Goal: Information Seeking & Learning: Learn about a topic

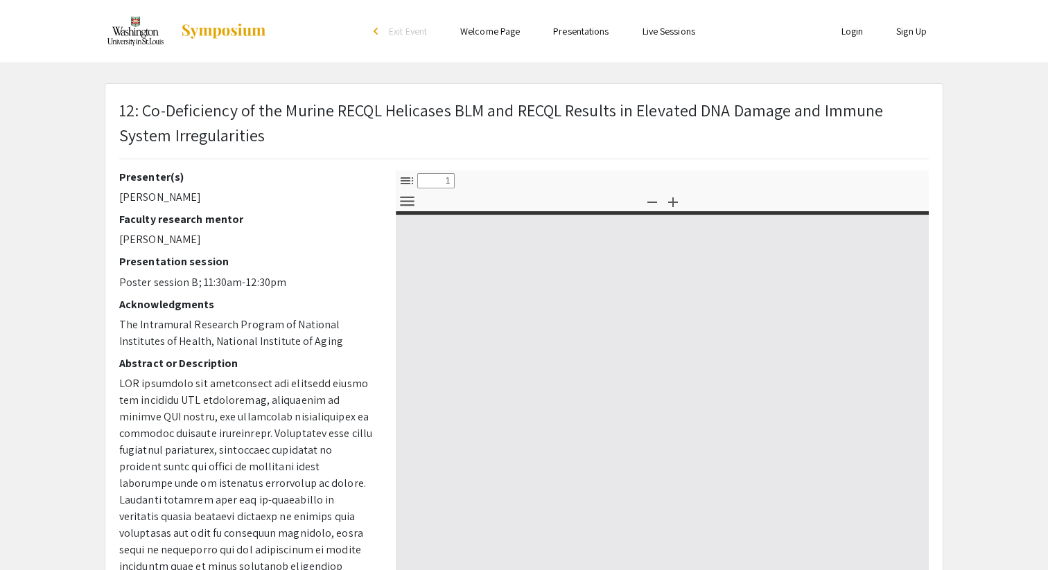
type input "0"
select select "custom"
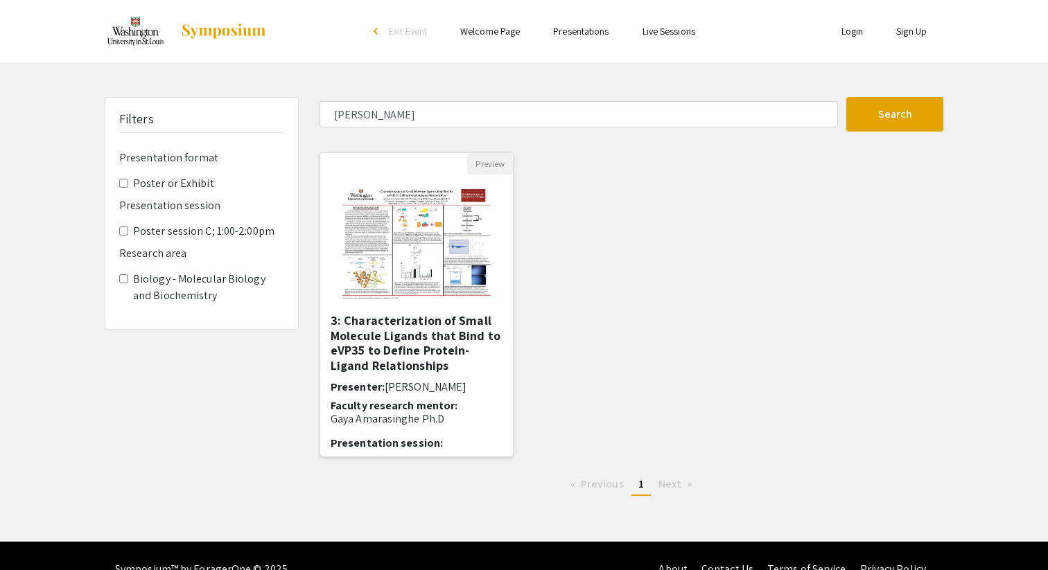
click at [378, 360] on h5 "3: Characterization of Small Molecule Ligands that Bind to eVP35 to Define Prot…" at bounding box center [417, 343] width 172 height 60
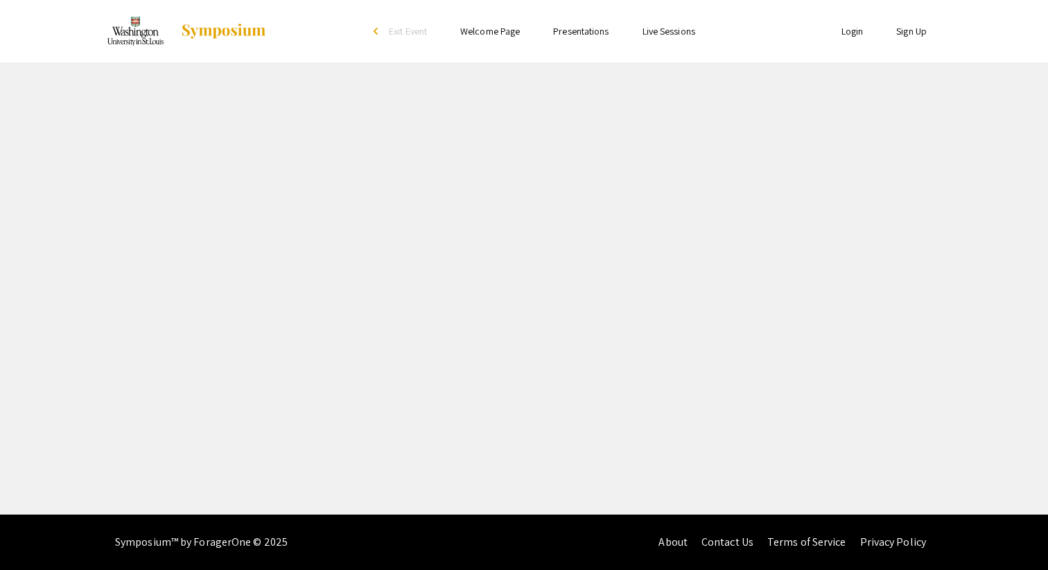
select select "custom"
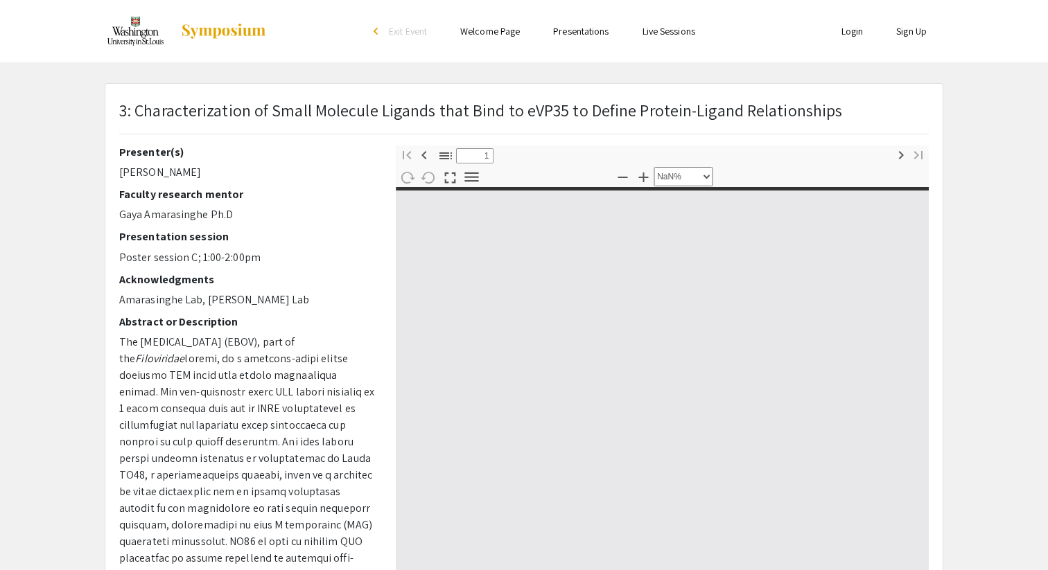
type input "0"
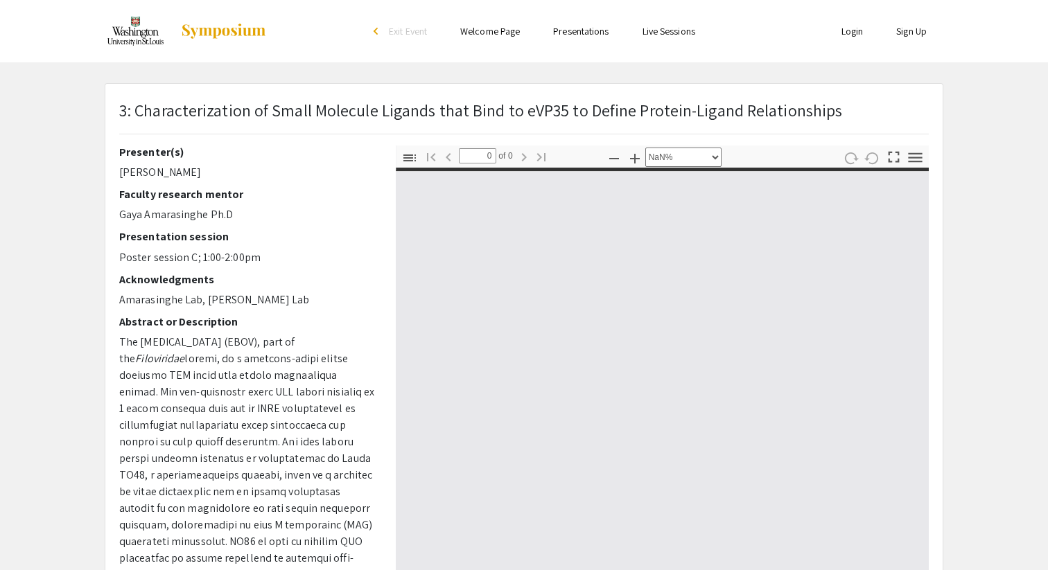
select select "auto"
type input "1"
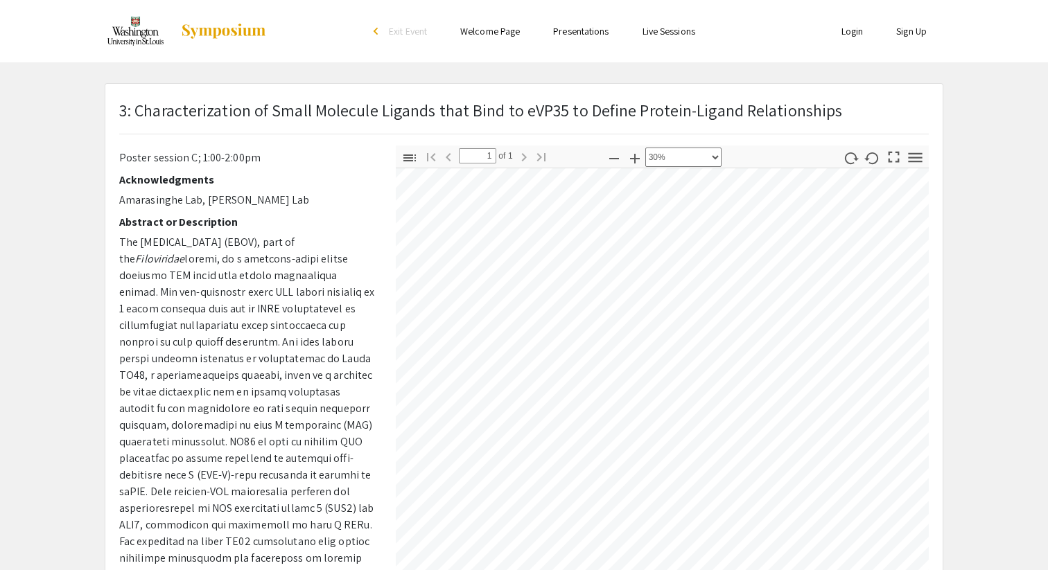
scroll to position [103, 0]
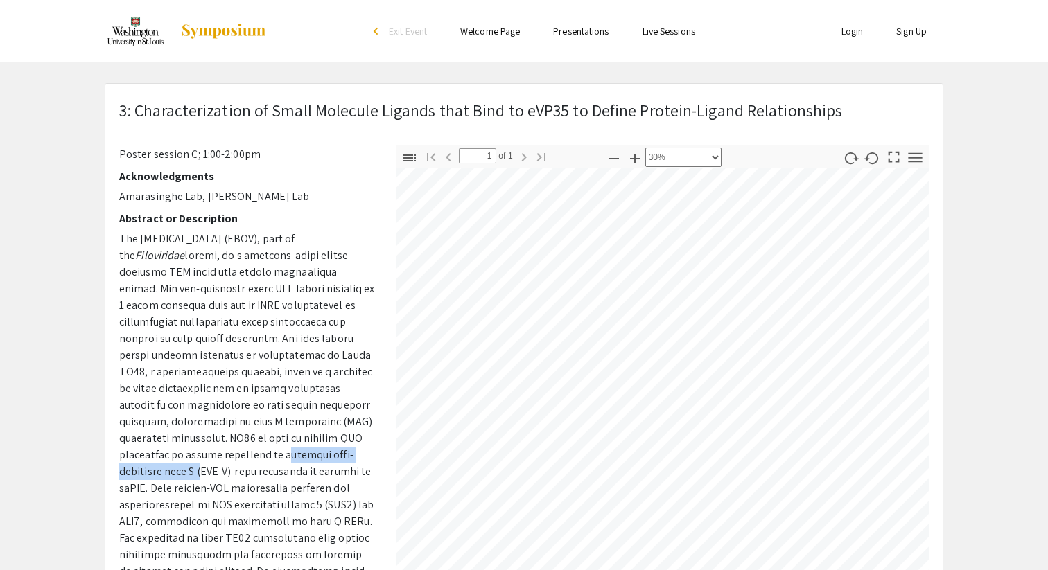
drag, startPoint x: 272, startPoint y: 440, endPoint x: 196, endPoint y: 453, distance: 76.7
click at [196, 453] on p "The [MEDICAL_DATA] (EBOV), part of the Filoviridae" at bounding box center [247, 472] width 256 height 482
copy p "retinoic acid-inducible gene I"
select select "custom"
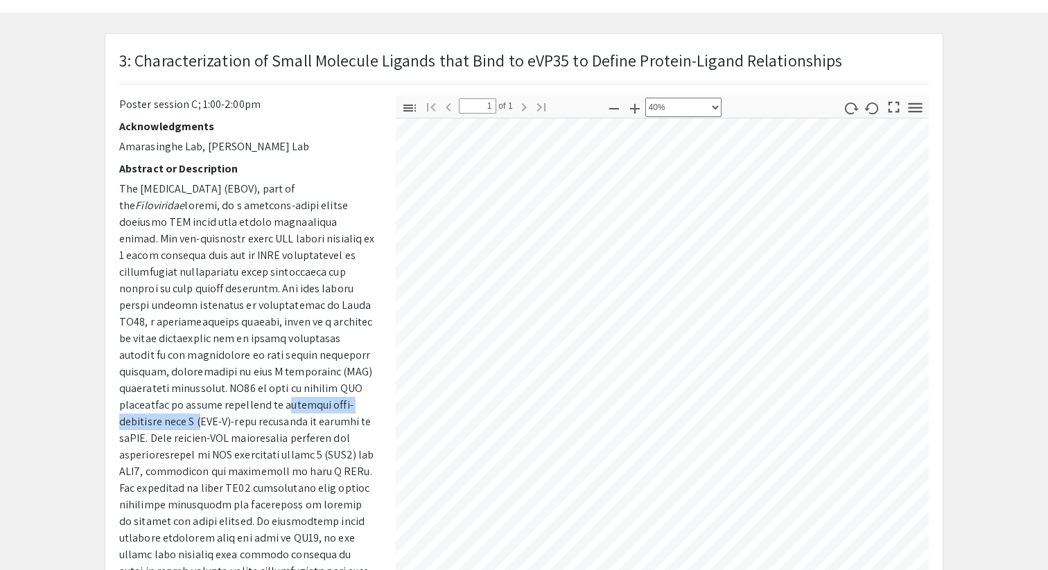
scroll to position [0, 0]
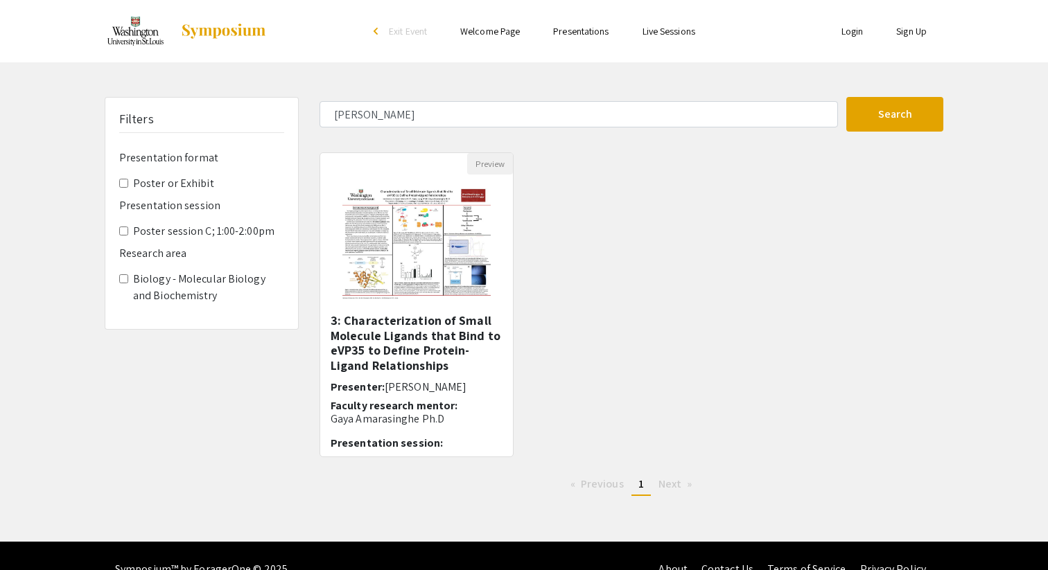
click at [225, 33] on img at bounding box center [223, 31] width 87 height 17
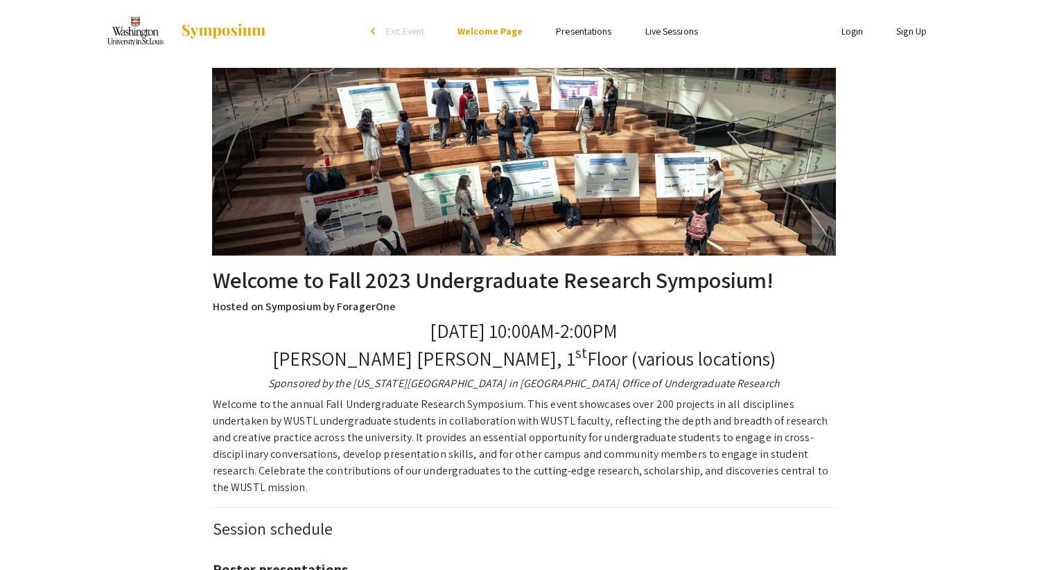
click at [588, 30] on link "Presentations" at bounding box center [583, 31] width 55 height 12
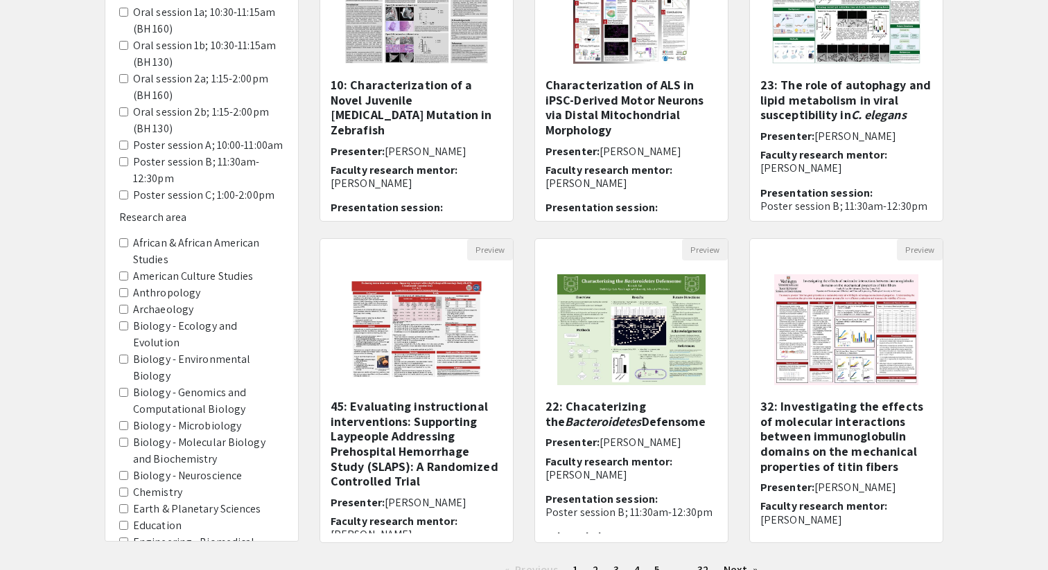
scroll to position [349, 0]
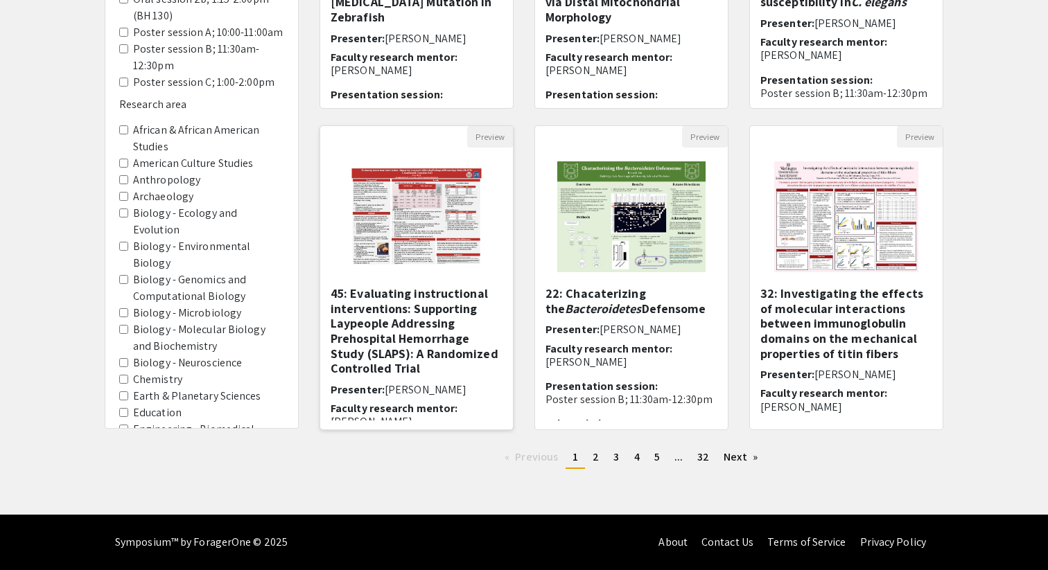
click at [412, 323] on h5 "45: Evaluating instructional interventions: Supporting Laypeople Addressing Pre…" at bounding box center [417, 331] width 172 height 90
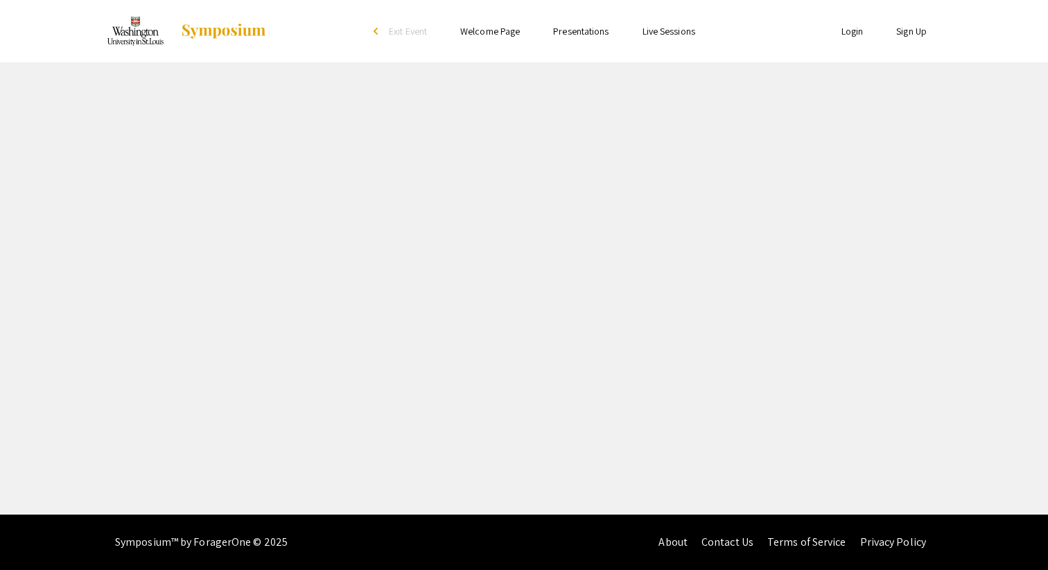
select select "custom"
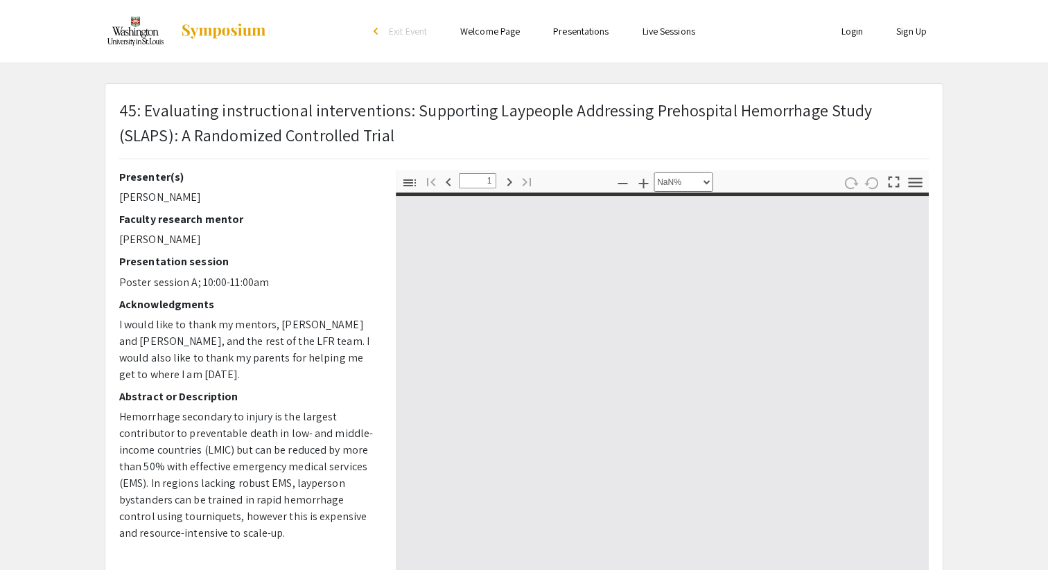
type input "0"
select select "custom"
type input "1"
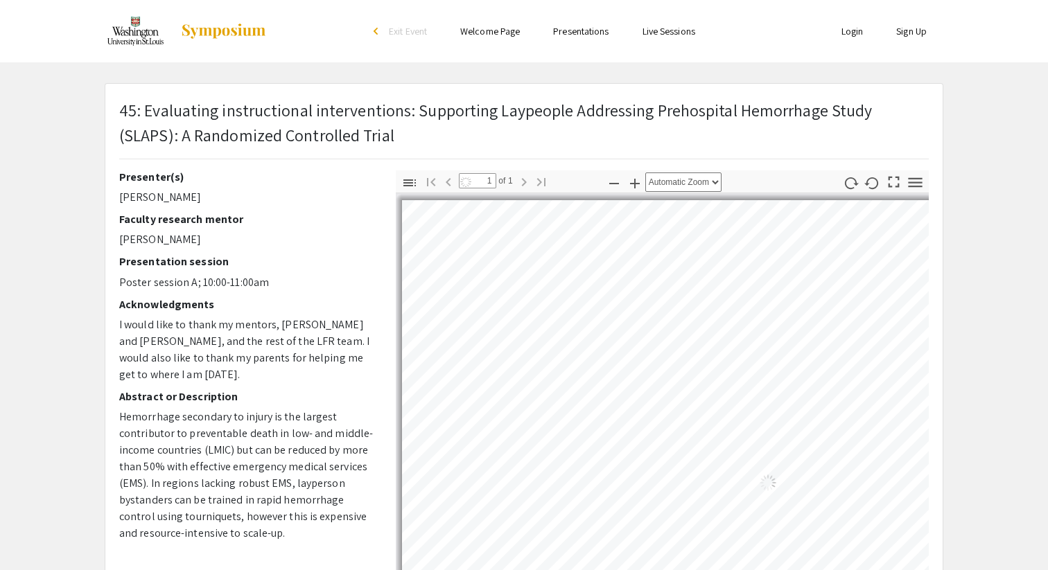
select select "auto"
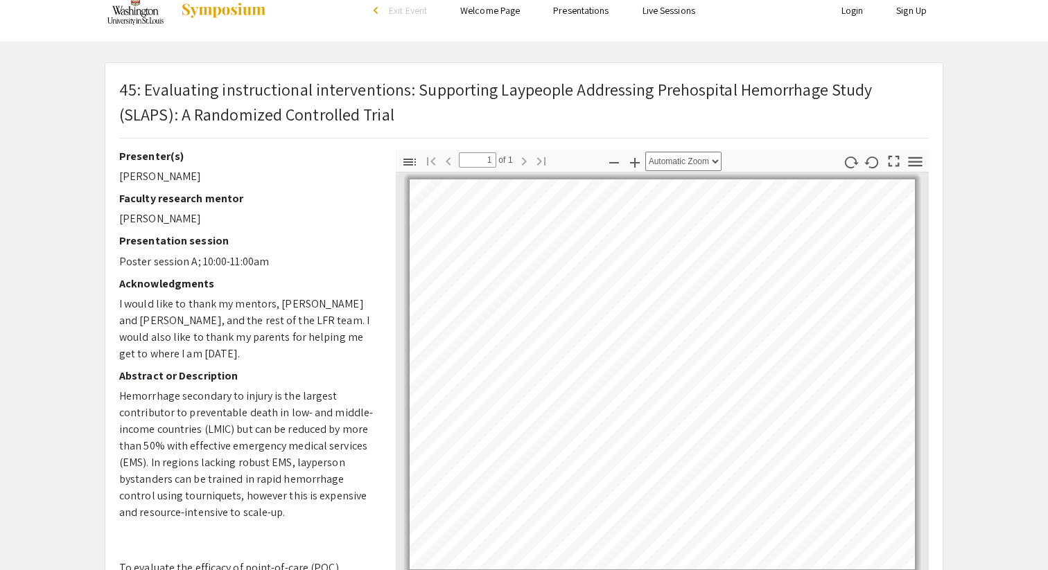
scroll to position [21, 0]
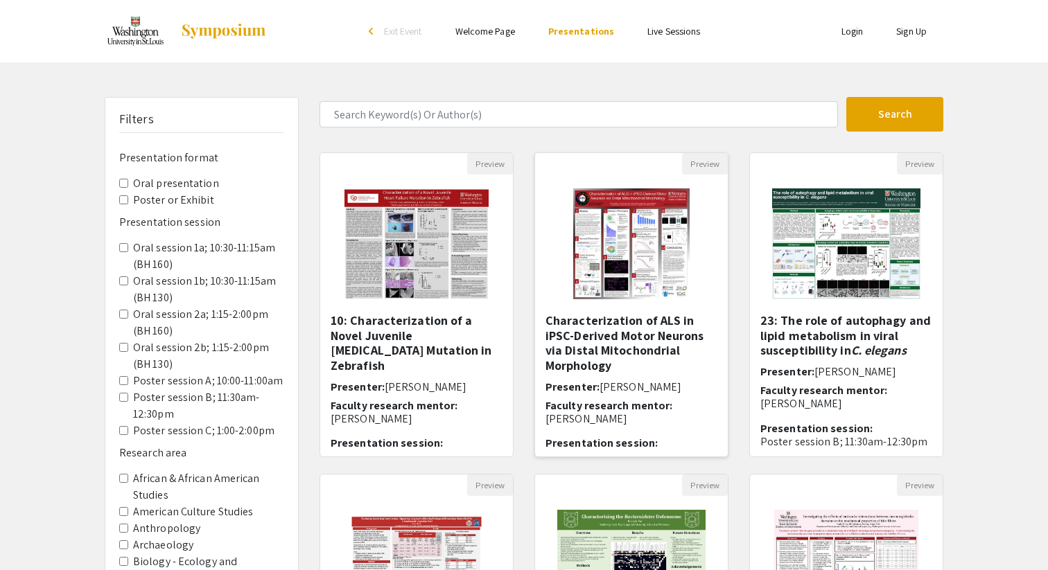
click at [559, 340] on h5 "Characterization of ALS in iPSC-Derived Motor Neurons via Distal Mitochondrial …" at bounding box center [631, 343] width 172 height 60
select select "custom"
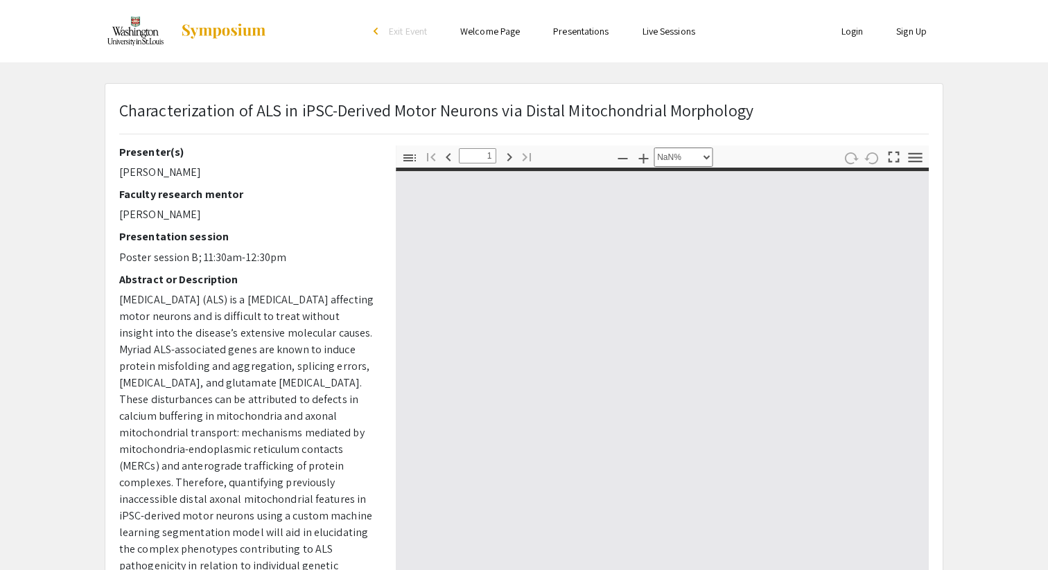
type input "0"
select select "custom"
type input "1"
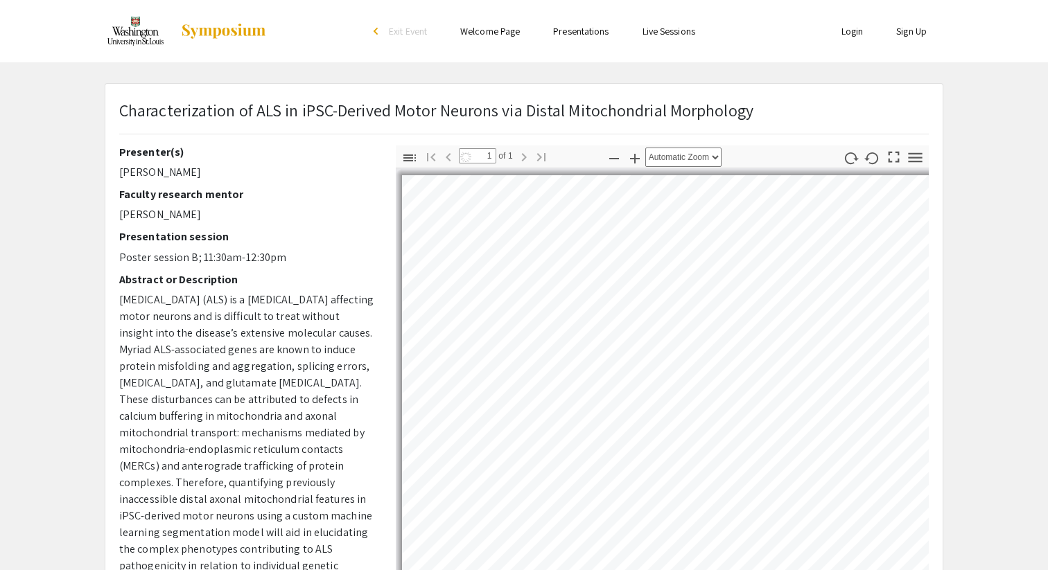
select select "auto"
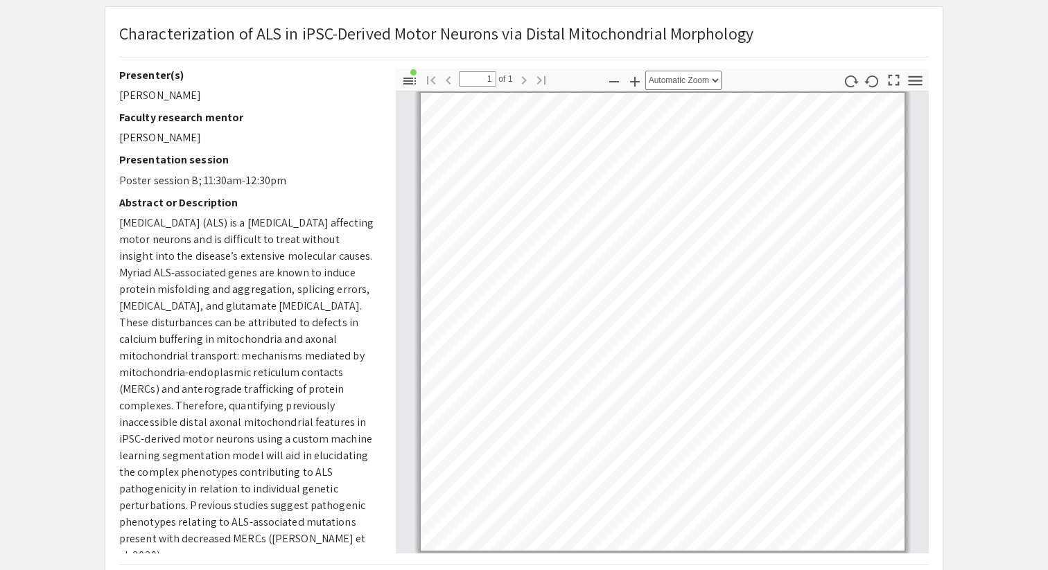
scroll to position [82, 0]
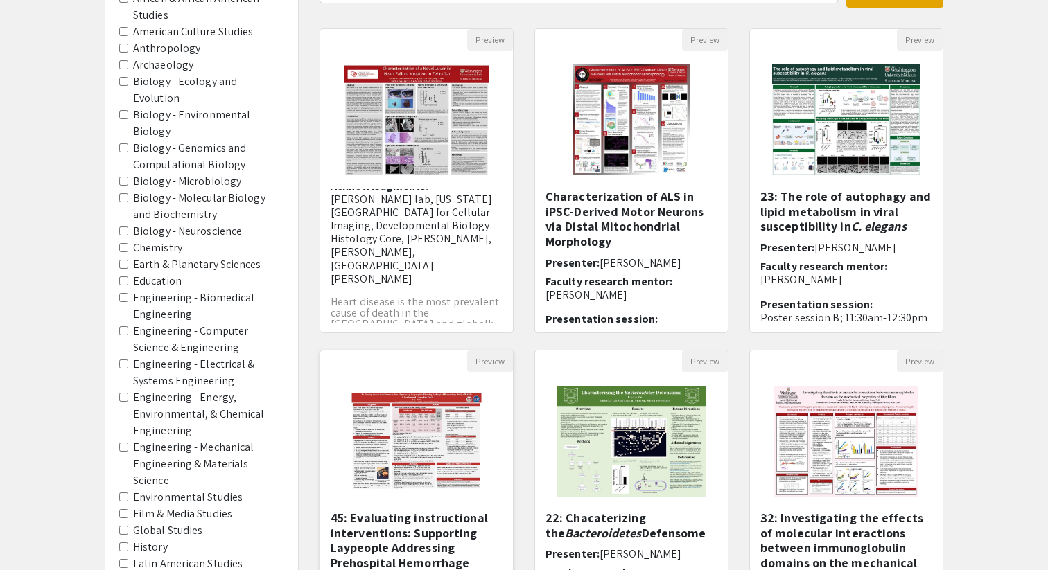
scroll to position [256, 0]
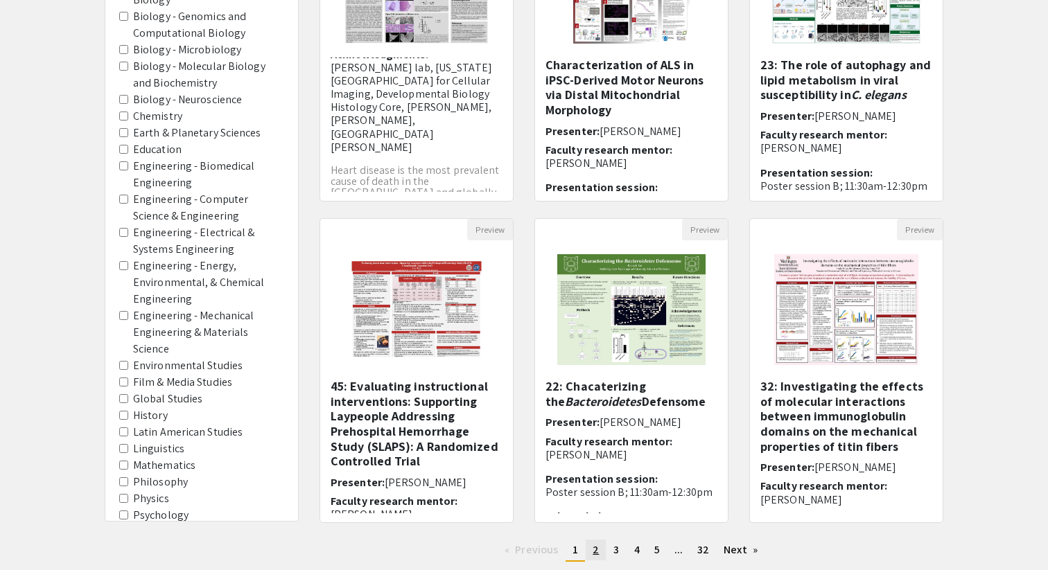
click at [596, 554] on span "2" at bounding box center [596, 550] width 6 height 15
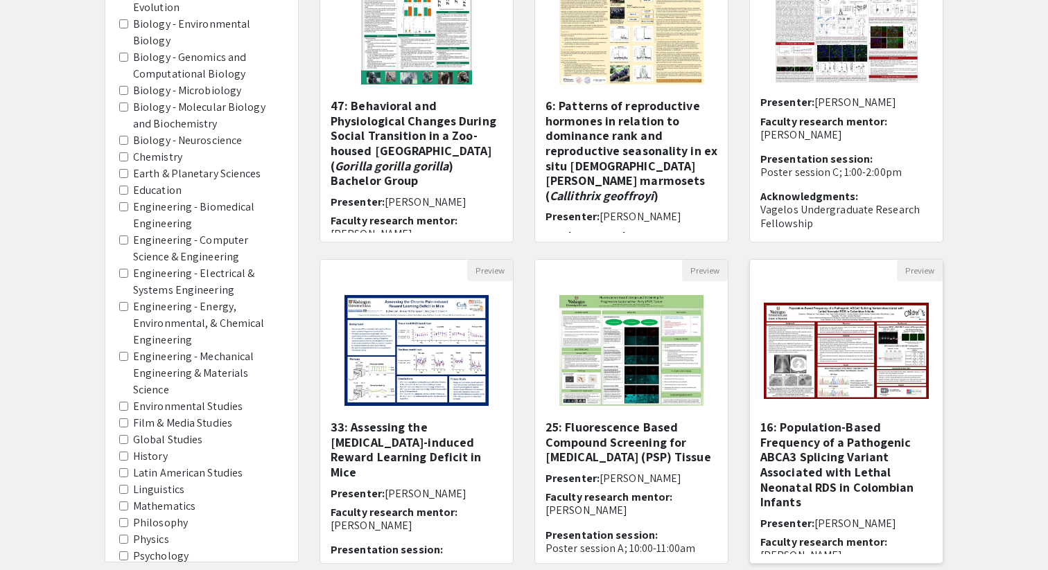
scroll to position [218, 0]
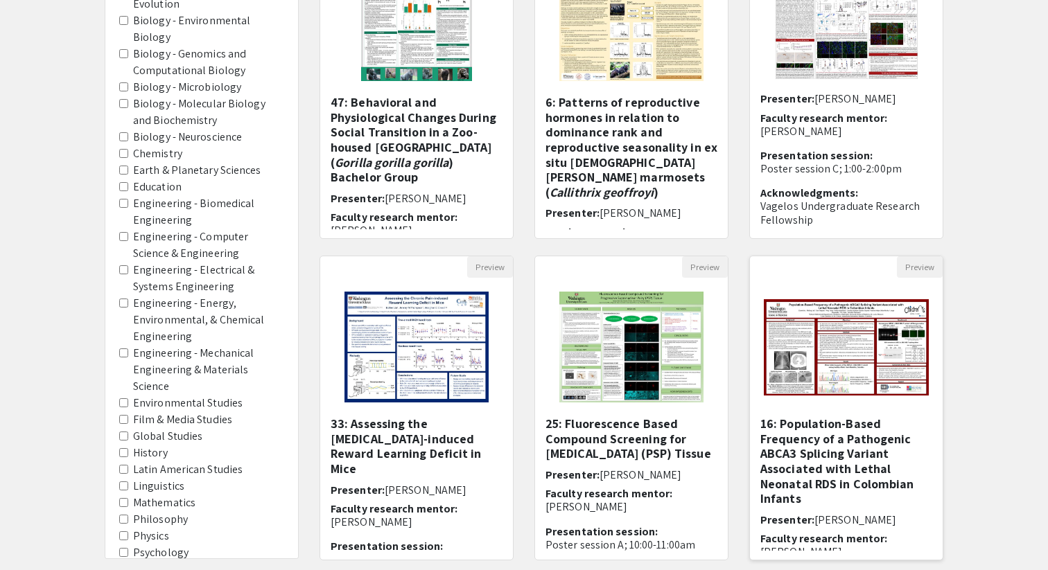
click at [800, 441] on h5 "16: Population-Based Frequency of a Pathogenic ABCA3 Splicing Variant Associate…" at bounding box center [846, 461] width 172 height 90
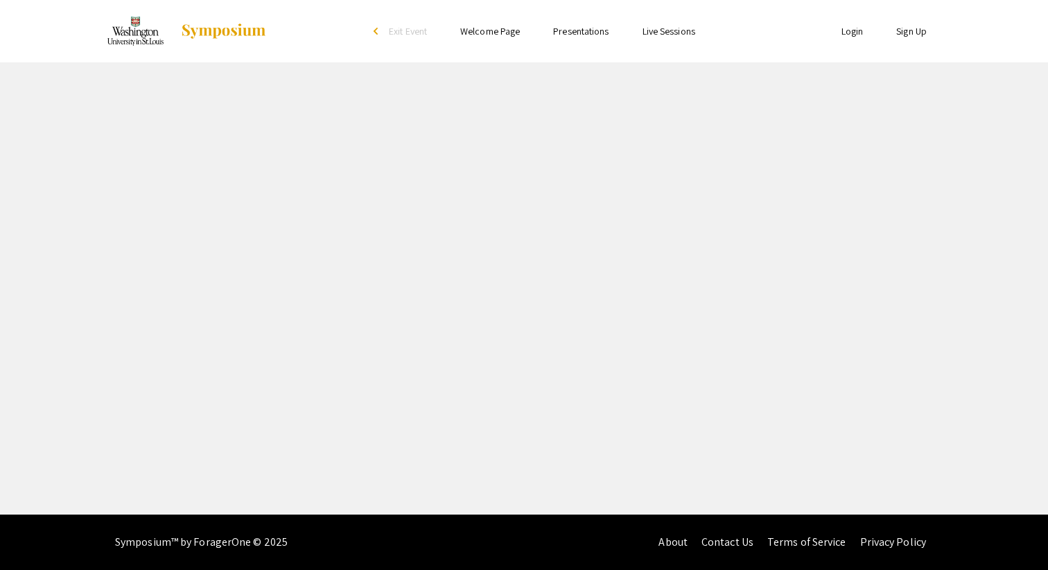
select select "custom"
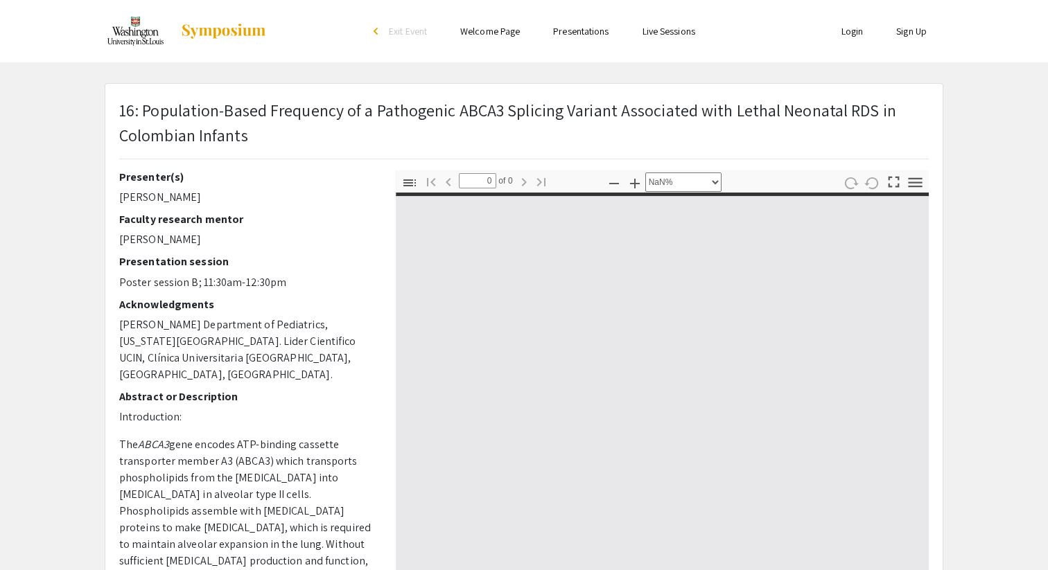
type input "1"
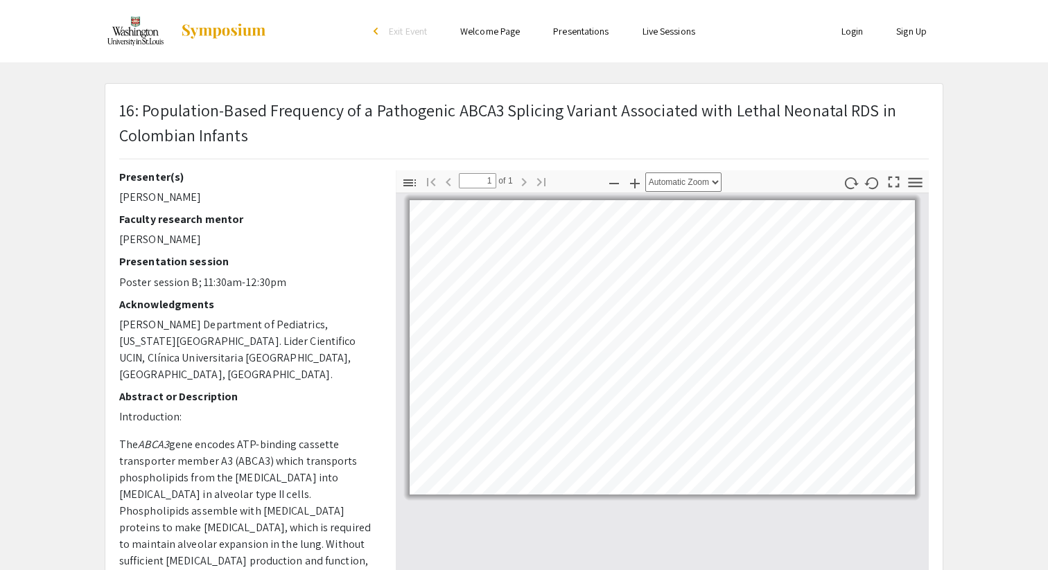
scroll to position [15, 0]
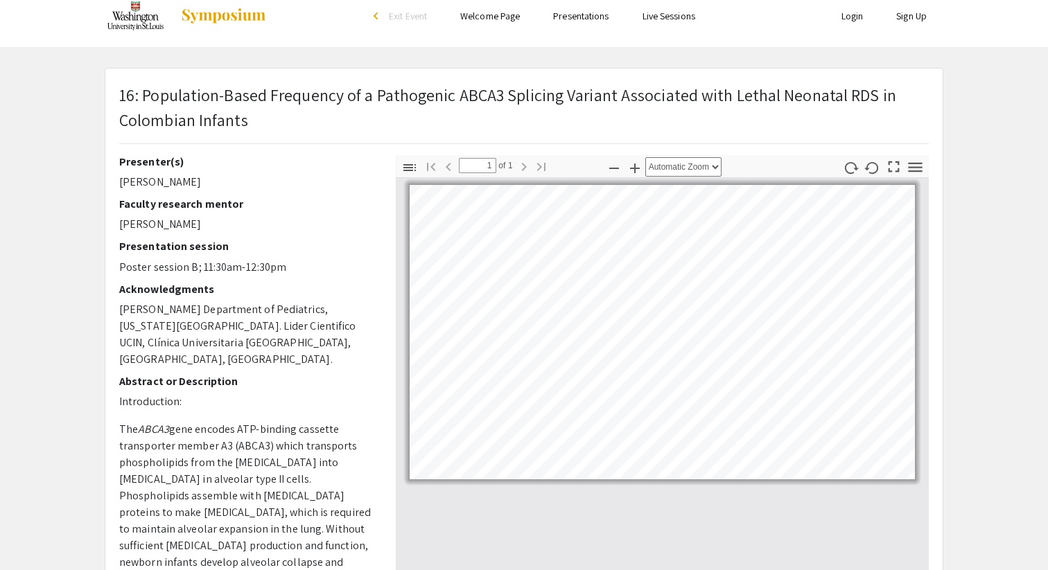
select select "custom"
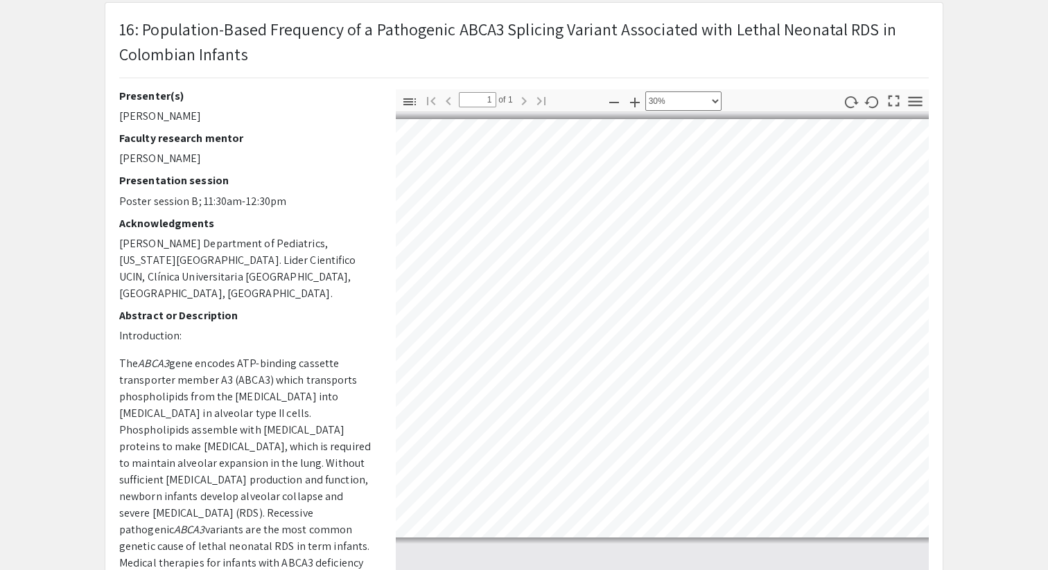
scroll to position [0, 19]
